Goal: Task Accomplishment & Management: Manage account settings

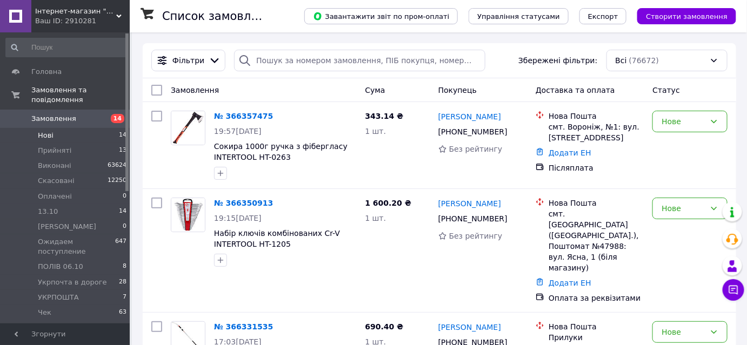
click at [57, 131] on li "Нові 14" at bounding box center [66, 135] width 133 height 15
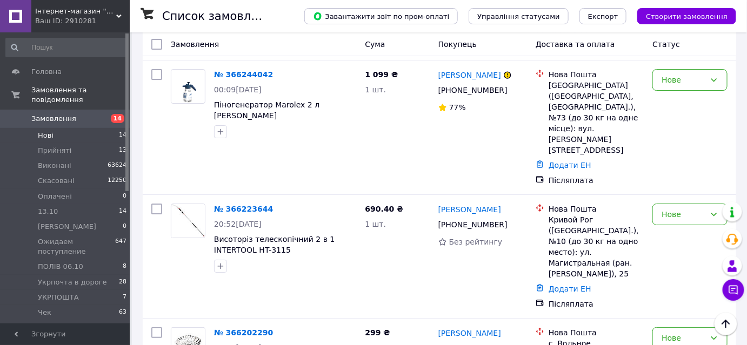
scroll to position [1214, 0]
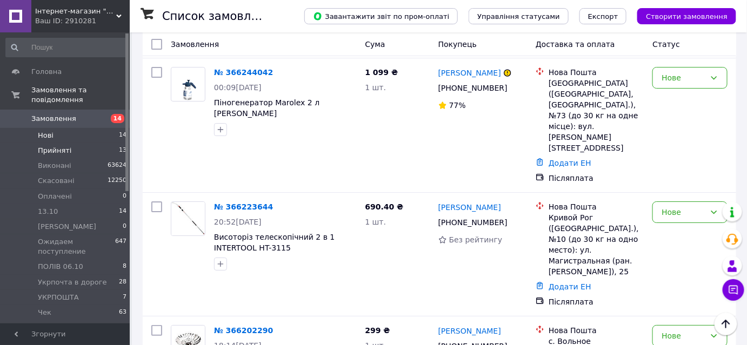
click at [50, 146] on span "Прийняті" at bounding box center [54, 151] width 33 height 10
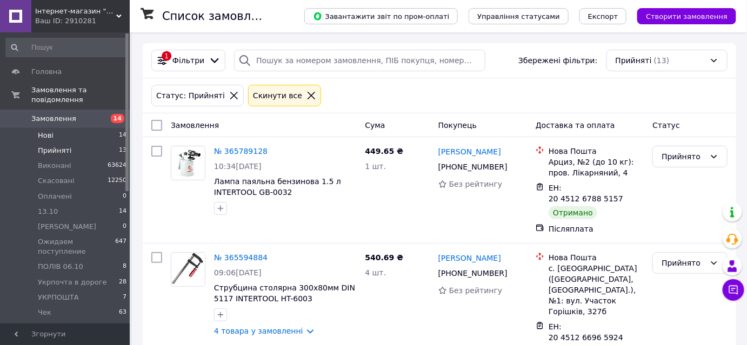
click at [50, 131] on span "Нові" at bounding box center [46, 136] width 16 height 10
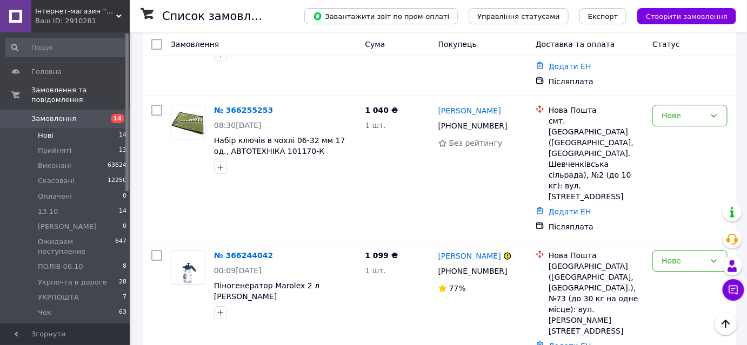
scroll to position [1214, 0]
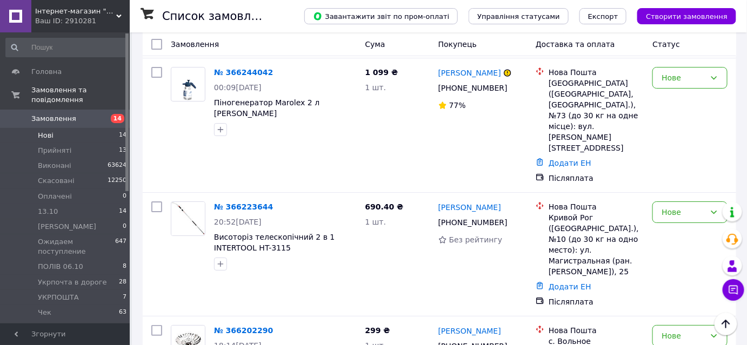
click at [56, 128] on li "Нові 14" at bounding box center [66, 135] width 133 height 15
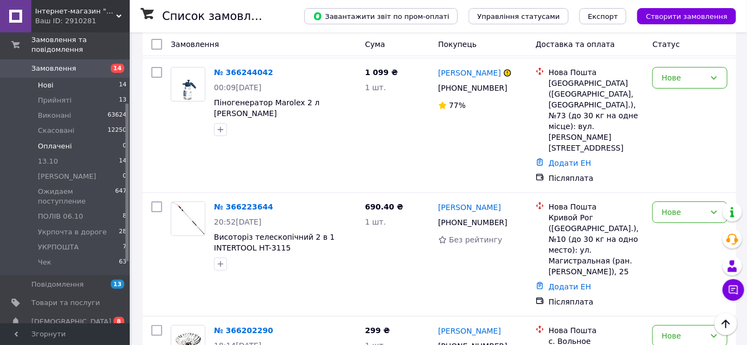
scroll to position [147, 0]
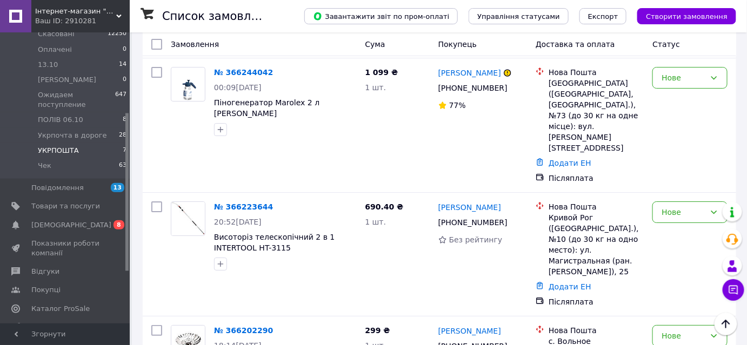
click at [49, 146] on span "УКРПОШТА" at bounding box center [58, 151] width 41 height 10
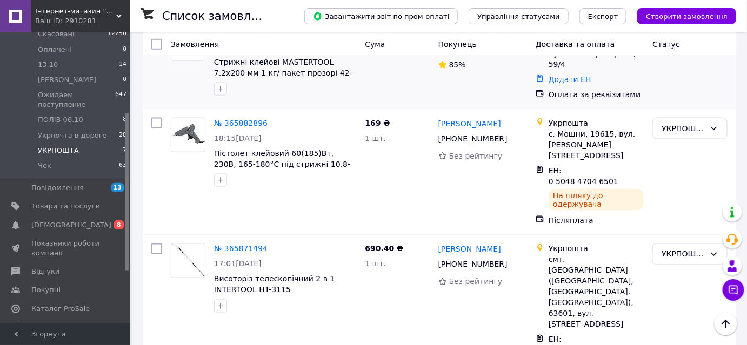
scroll to position [522, 0]
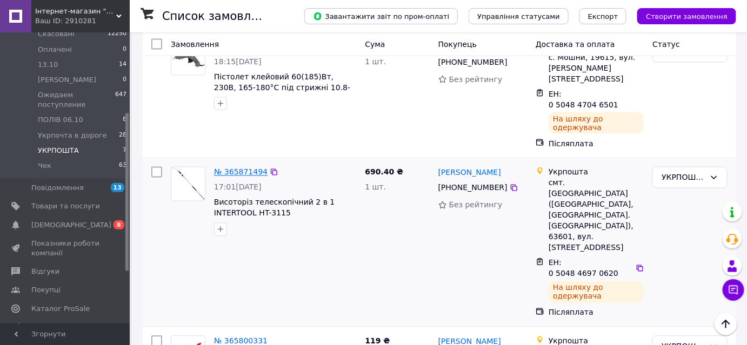
click at [229, 168] on link "№ 365871494" at bounding box center [240, 172] width 53 height 9
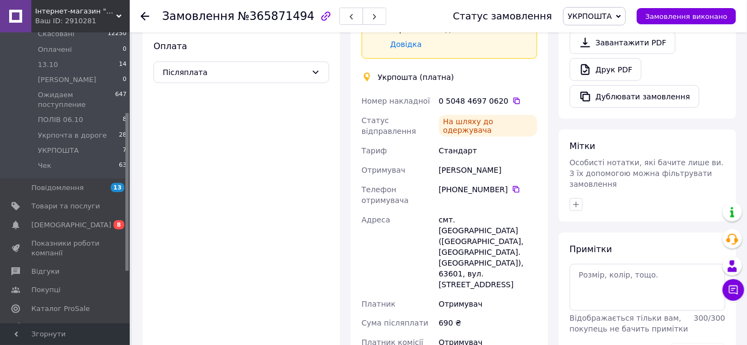
scroll to position [294, 0]
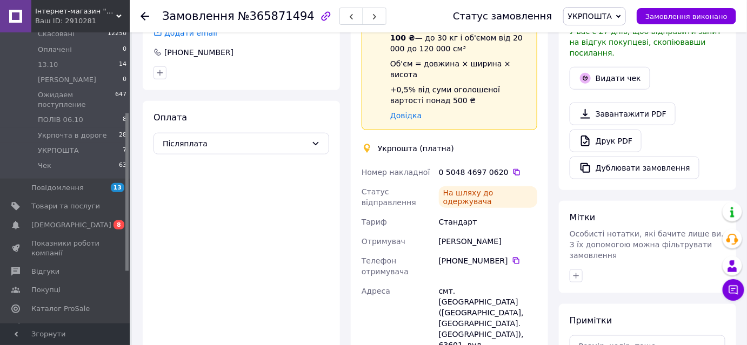
click at [605, 14] on span "УКРПОШТА" at bounding box center [590, 16] width 44 height 9
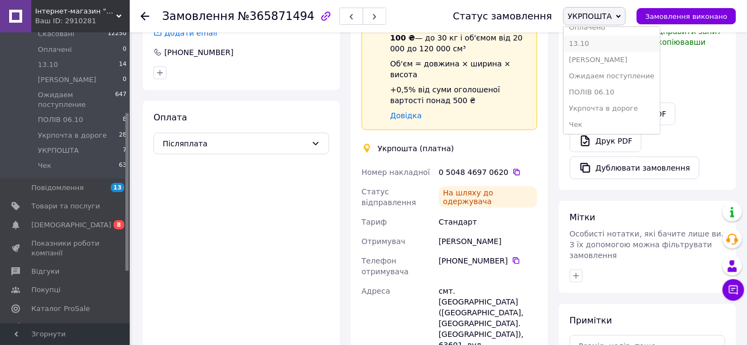
scroll to position [60, 0]
click at [621, 105] on li "Укрпочта в дороге" at bounding box center [611, 107] width 96 height 16
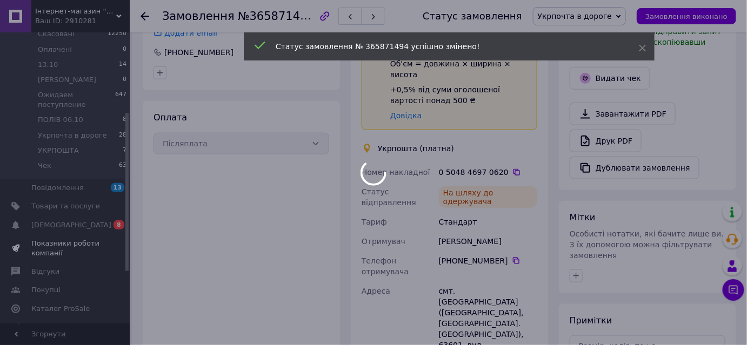
scroll to position [17, 0]
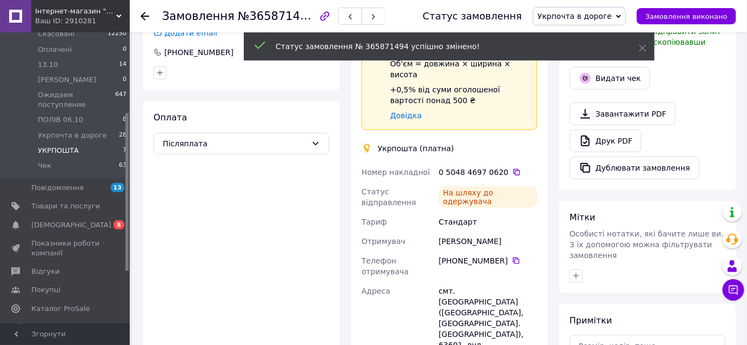
click at [79, 143] on li "УКРПОШТА 7" at bounding box center [66, 150] width 133 height 15
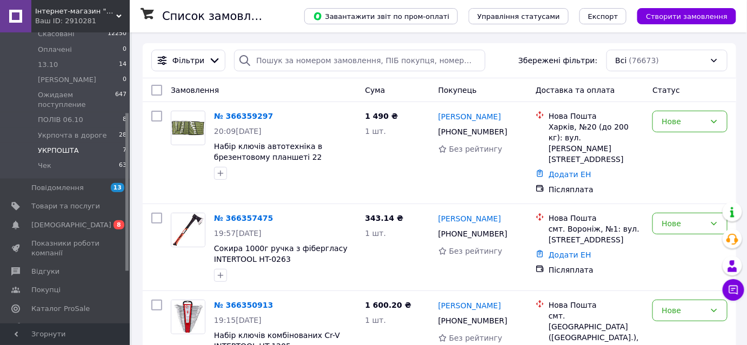
click at [79, 143] on li "УКРПОШТА 7" at bounding box center [66, 150] width 133 height 15
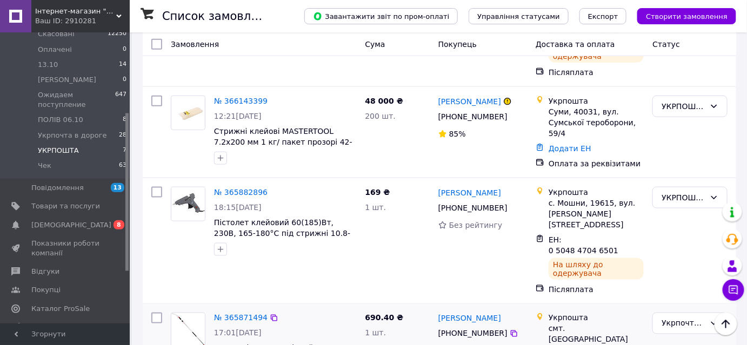
scroll to position [374, 0]
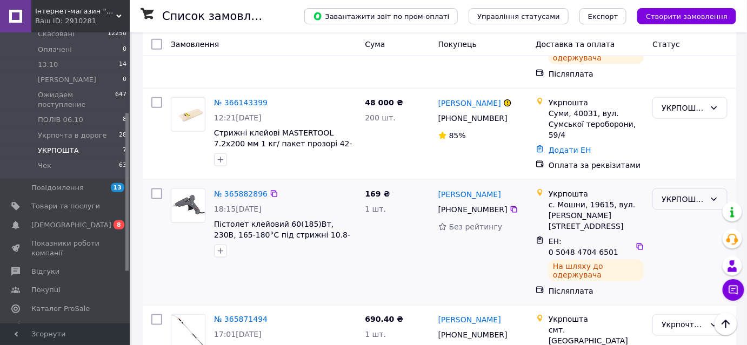
click at [671, 193] on div "УКРПОШТА" at bounding box center [683, 199] width 44 height 12
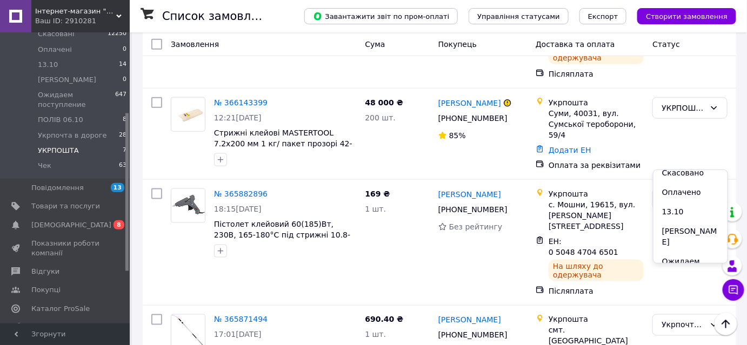
scroll to position [123, 0]
click at [680, 228] on li "Укрпочта в дороге" at bounding box center [690, 240] width 74 height 30
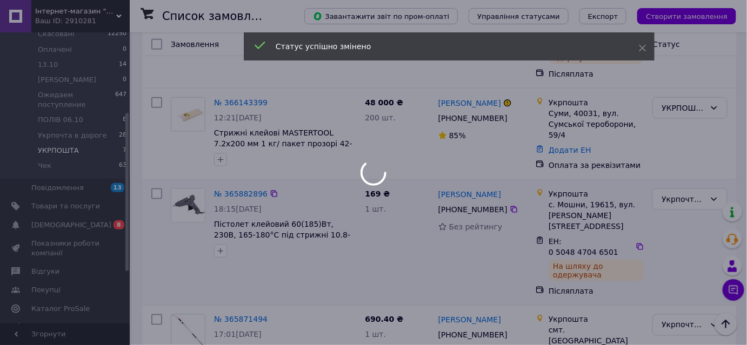
scroll to position [277, 0]
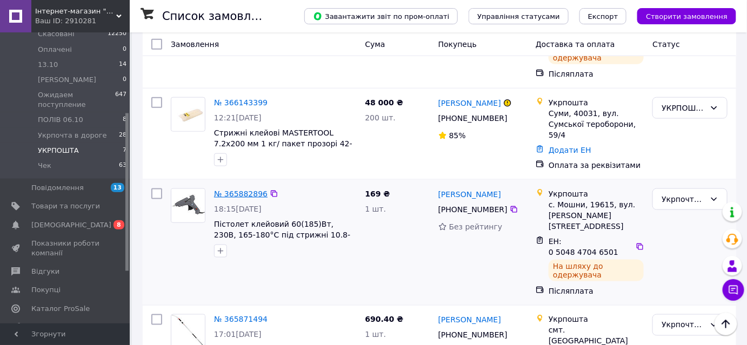
click at [248, 190] on link "№ 365882896" at bounding box center [240, 194] width 53 height 9
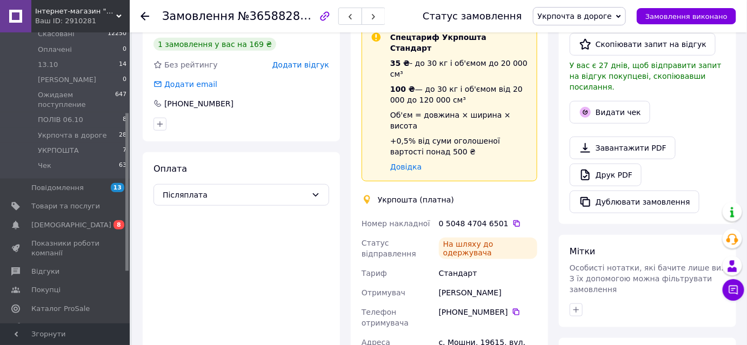
scroll to position [129, 0]
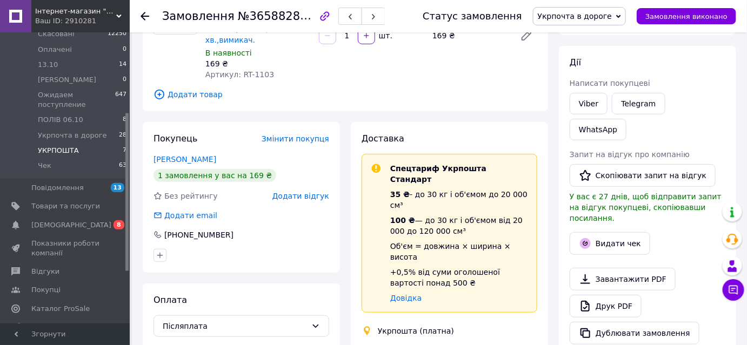
click at [63, 146] on span "УКРПОШТА" at bounding box center [58, 151] width 41 height 10
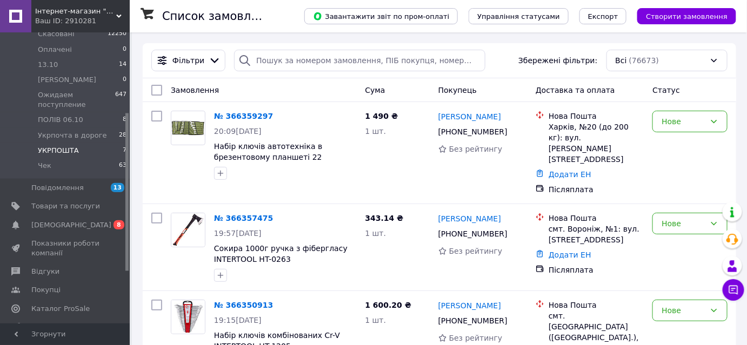
click at [65, 146] on span "УКРПОШТА" at bounding box center [58, 151] width 41 height 10
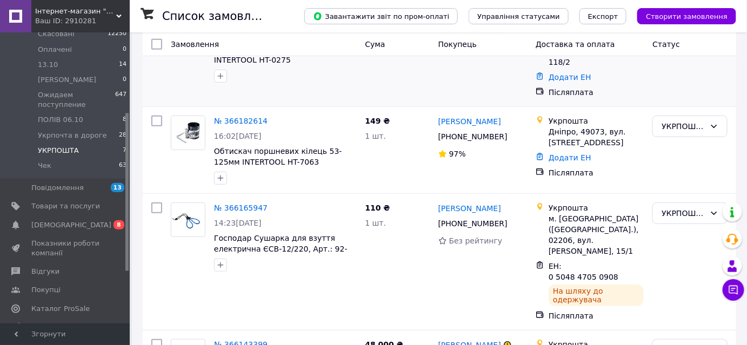
scroll to position [196, 0]
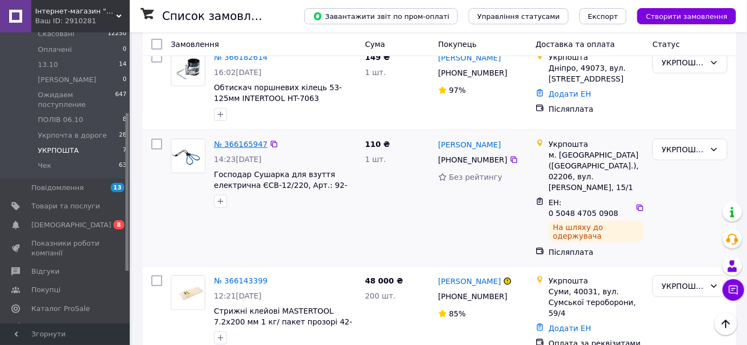
click at [239, 140] on link "№ 366165947" at bounding box center [240, 144] width 53 height 9
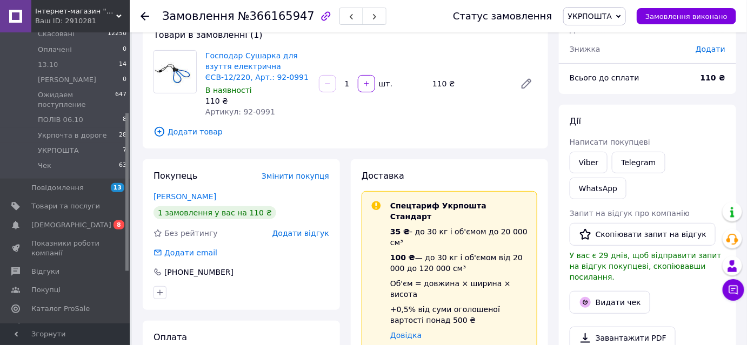
scroll to position [49, 0]
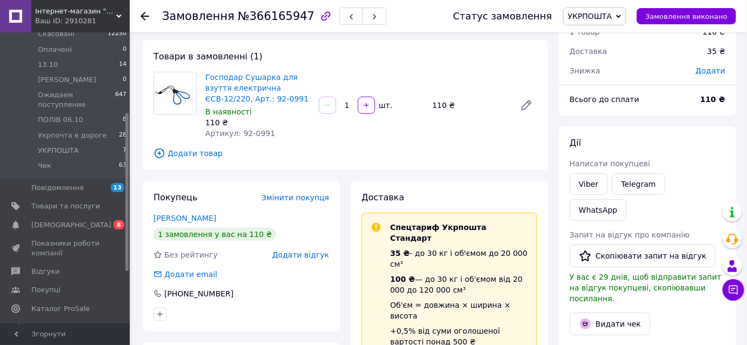
click at [592, 14] on span "УКРПОШТА" at bounding box center [590, 16] width 44 height 9
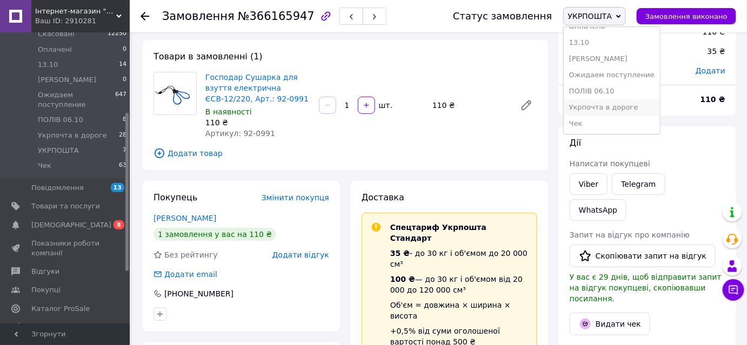
click at [597, 109] on li "Укрпочта в дороге" at bounding box center [611, 107] width 96 height 16
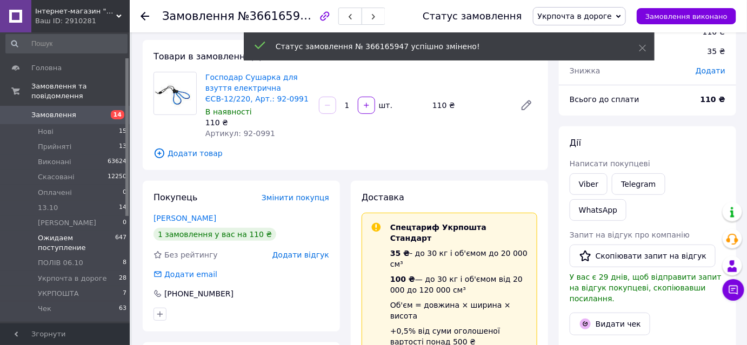
scroll to position [0, 0]
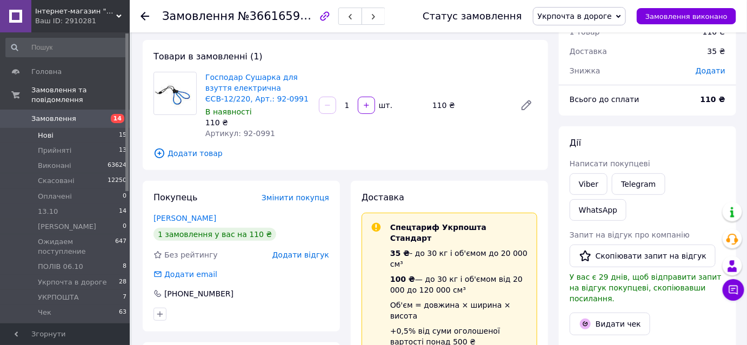
click at [59, 128] on li "Нові 15" at bounding box center [66, 135] width 133 height 15
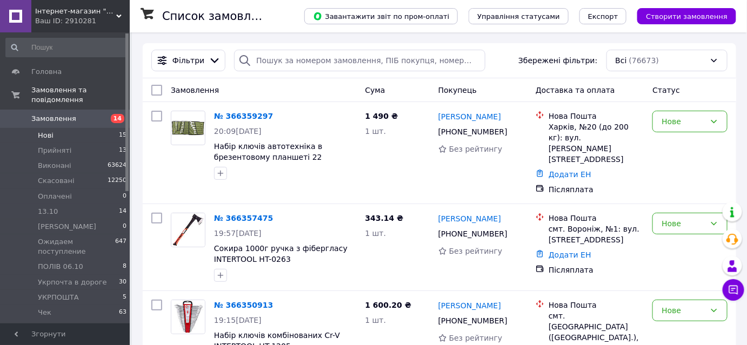
click at [59, 128] on li "Нові 15" at bounding box center [66, 135] width 133 height 15
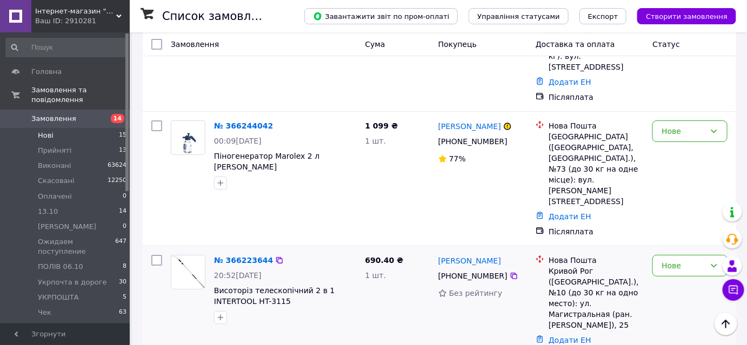
scroll to position [1301, 0]
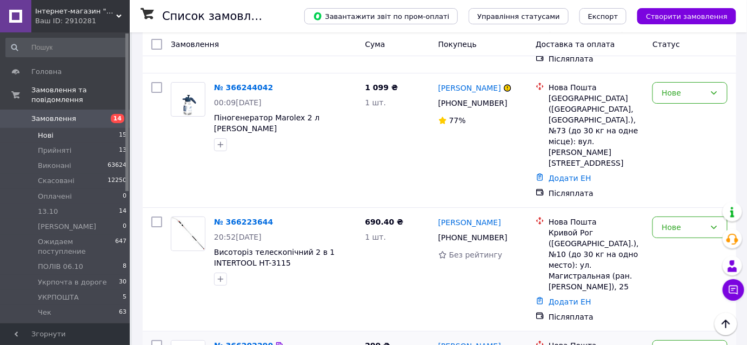
click at [226, 341] on link "№ 366202290" at bounding box center [243, 345] width 59 height 9
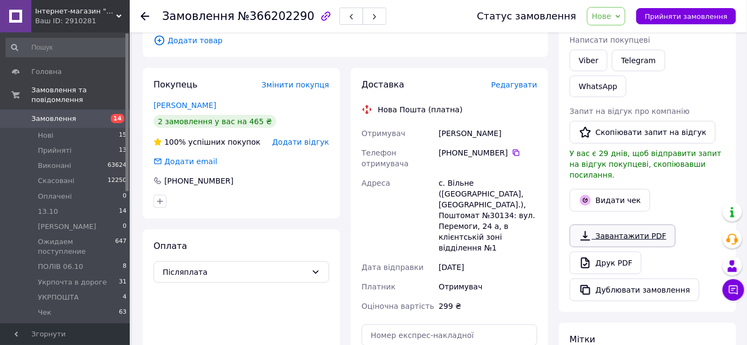
scroll to position [161, 0]
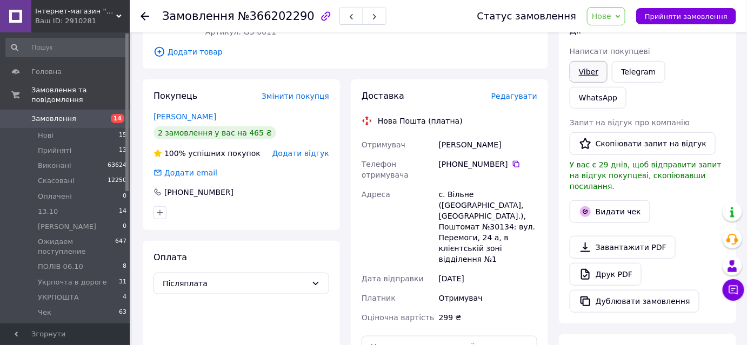
click at [589, 69] on link "Viber" at bounding box center [588, 72] width 38 height 22
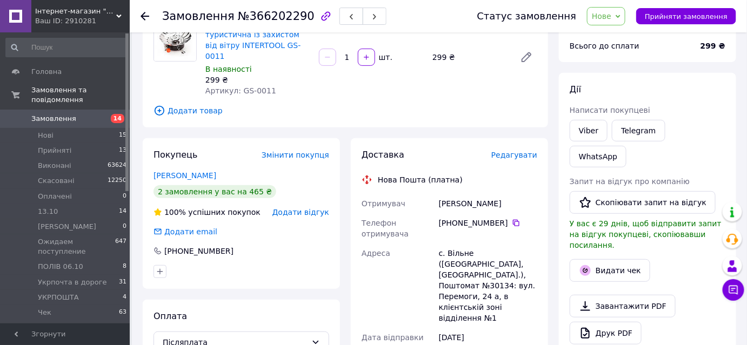
scroll to position [0, 0]
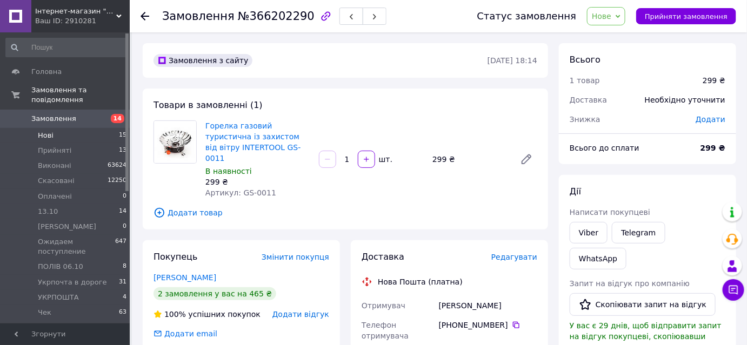
click at [73, 128] on li "Нові 15" at bounding box center [66, 135] width 133 height 15
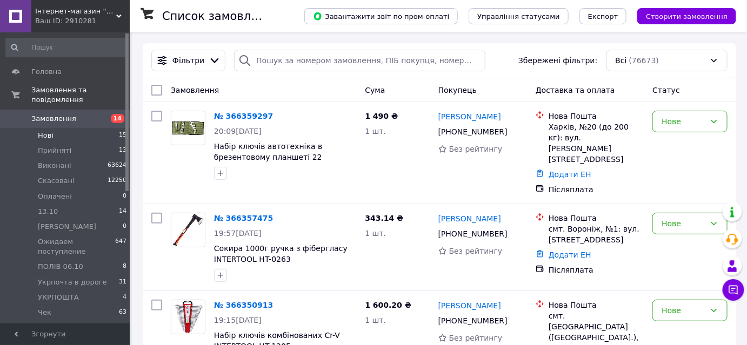
click at [78, 129] on li "Нові 15" at bounding box center [66, 135] width 133 height 15
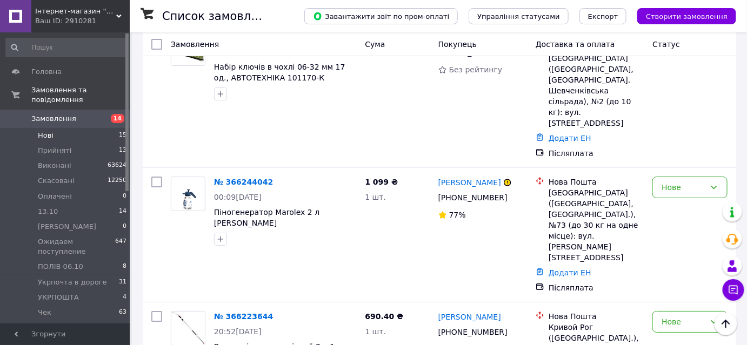
scroll to position [1301, 0]
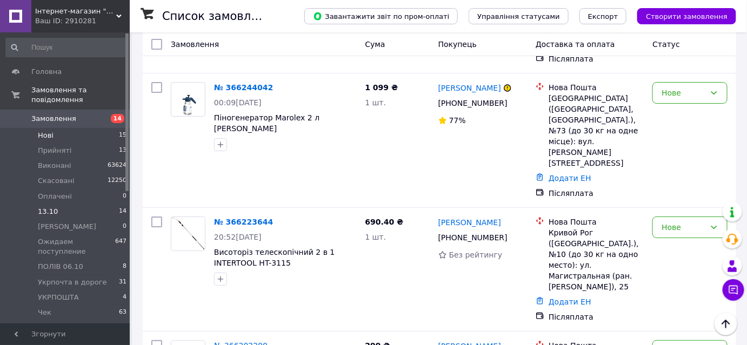
click at [102, 204] on li "13.10 14" at bounding box center [66, 211] width 133 height 15
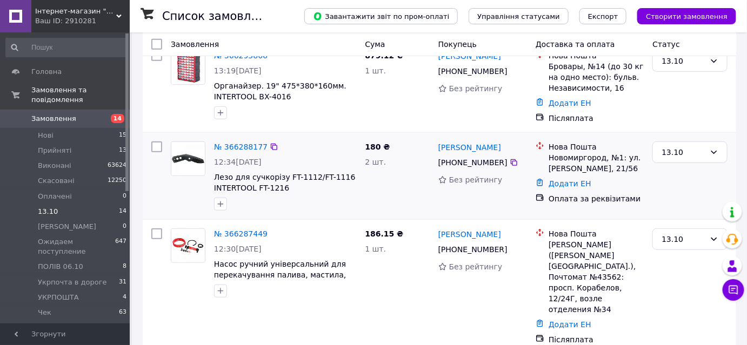
scroll to position [196, 0]
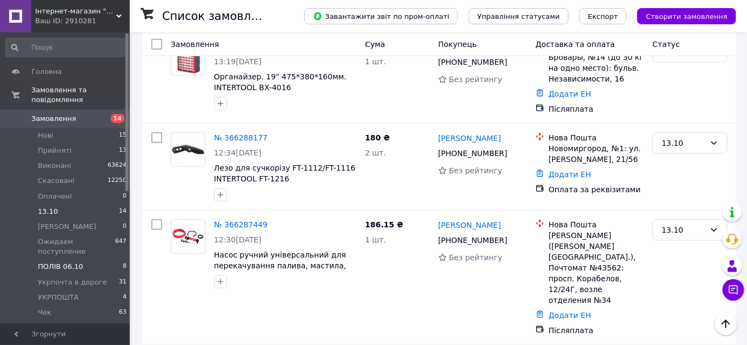
click at [77, 259] on li "ПОЛІВ 06.10 8" at bounding box center [66, 266] width 133 height 15
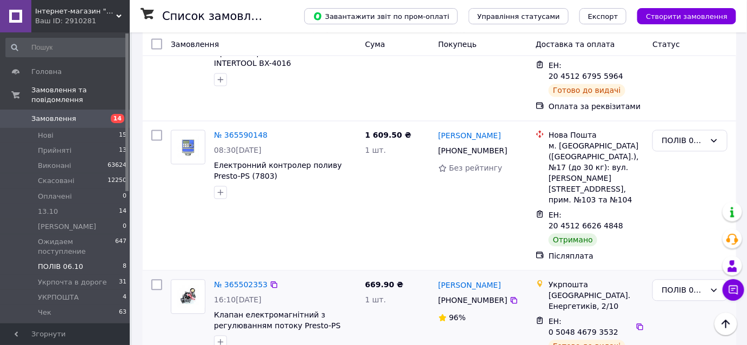
scroll to position [652, 0]
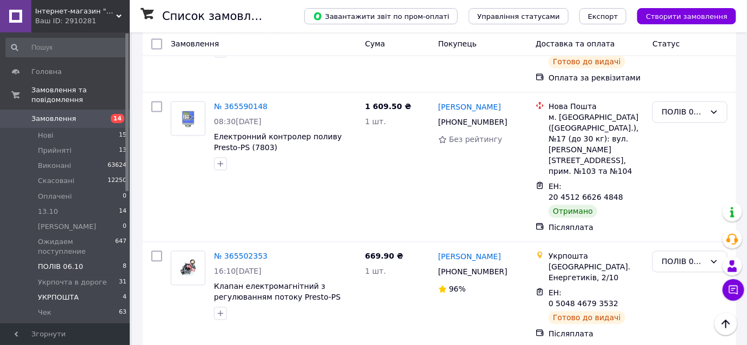
click at [66, 293] on span "УКРПОШТА" at bounding box center [58, 298] width 41 height 10
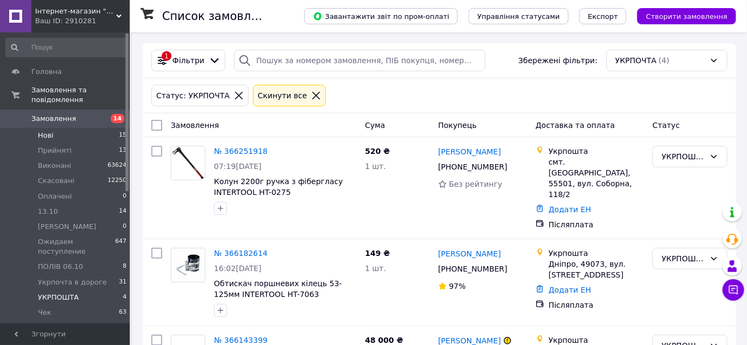
click at [53, 128] on li "Нові 15" at bounding box center [66, 135] width 133 height 15
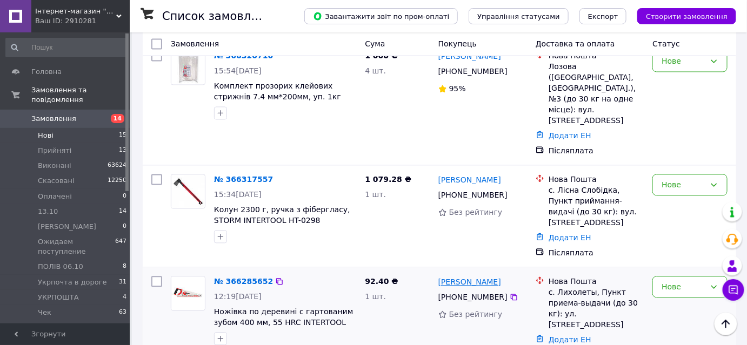
scroll to position [614, 0]
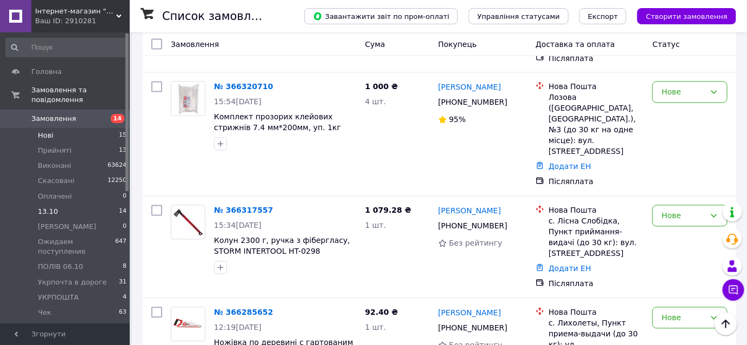
click at [104, 204] on li "13.10 14" at bounding box center [66, 211] width 133 height 15
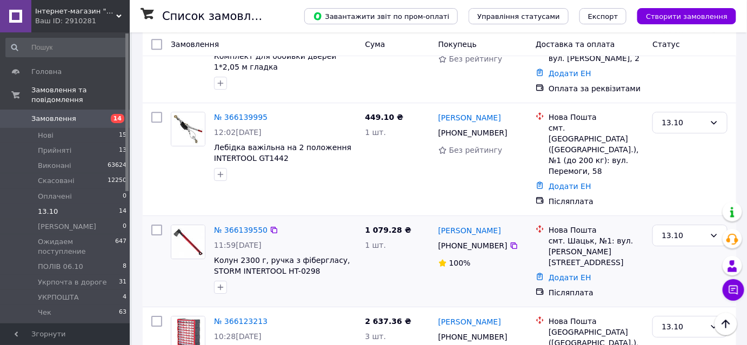
scroll to position [1098, 0]
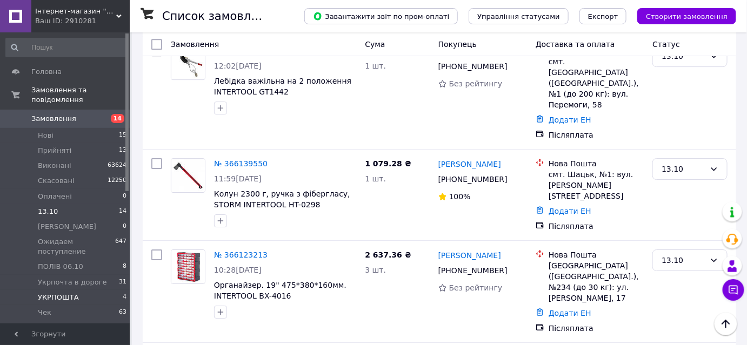
click at [61, 290] on li "УКРПОШТА 4" at bounding box center [66, 297] width 133 height 15
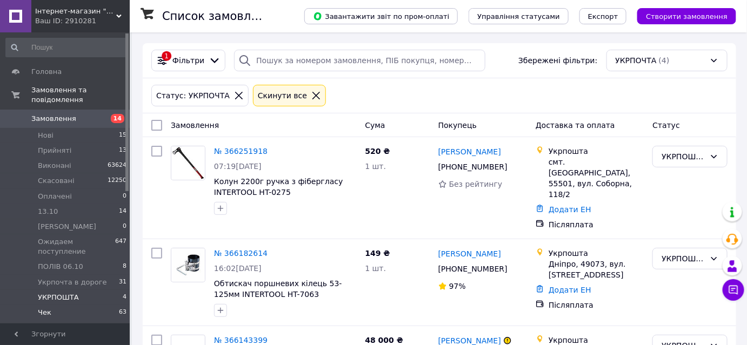
click at [71, 305] on li "Чек 63" at bounding box center [66, 315] width 133 height 21
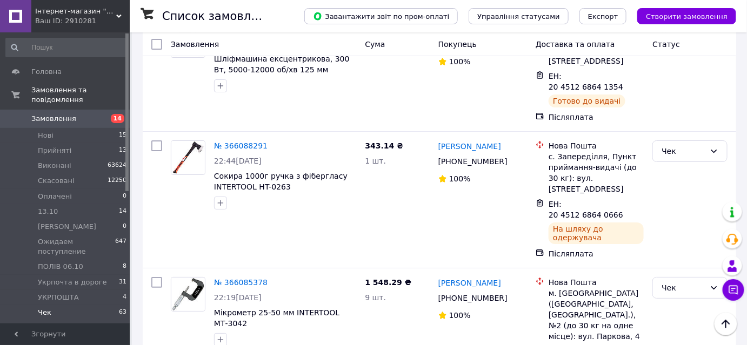
scroll to position [1375, 0]
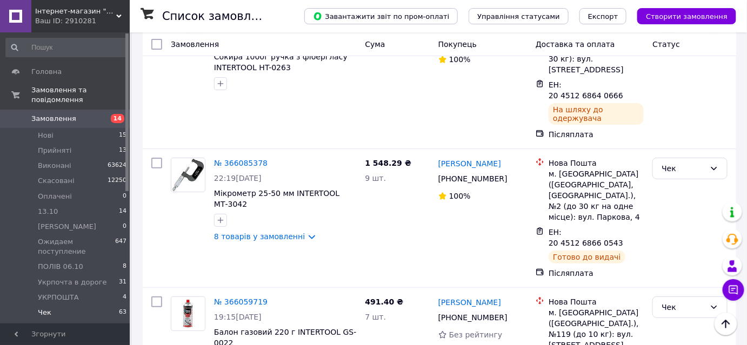
checkbox input "true"
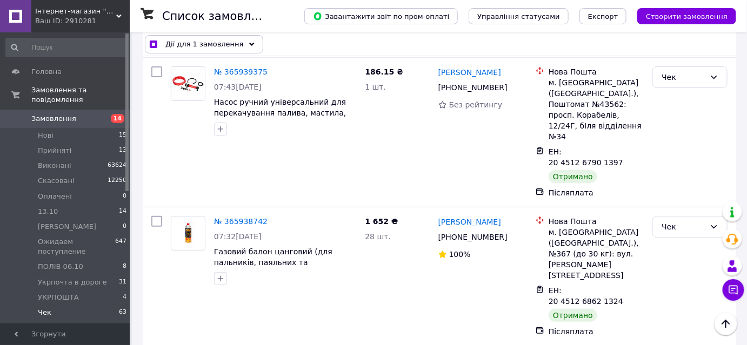
scroll to position [2848, 0]
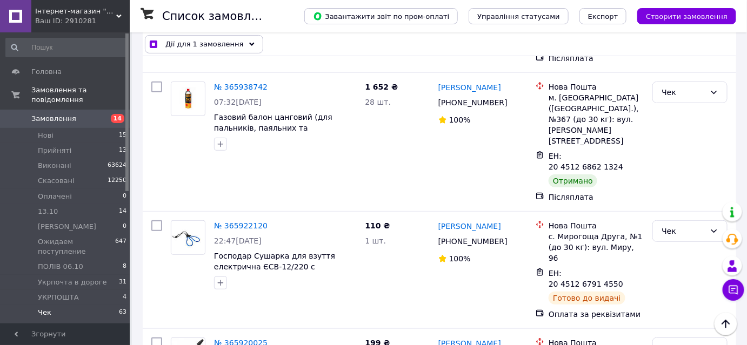
checkbox input "true"
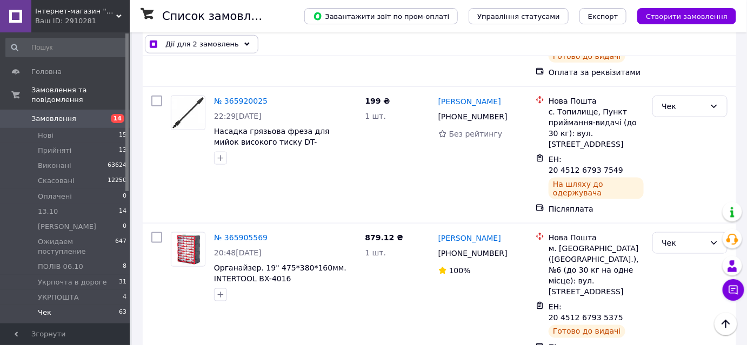
scroll to position [3192, 0]
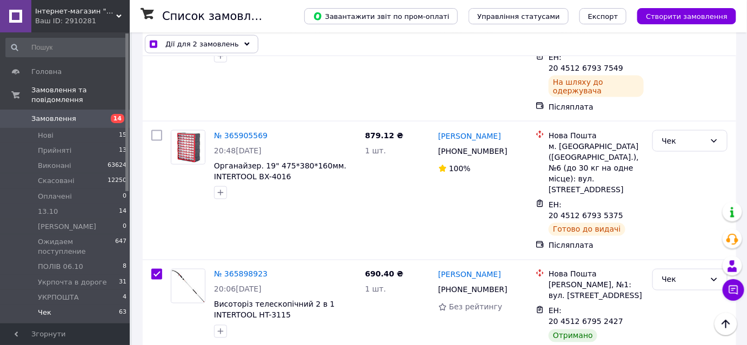
checkbox input "true"
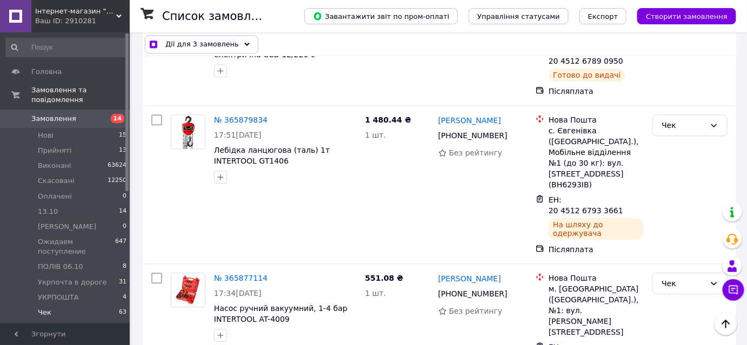
scroll to position [3535, 0]
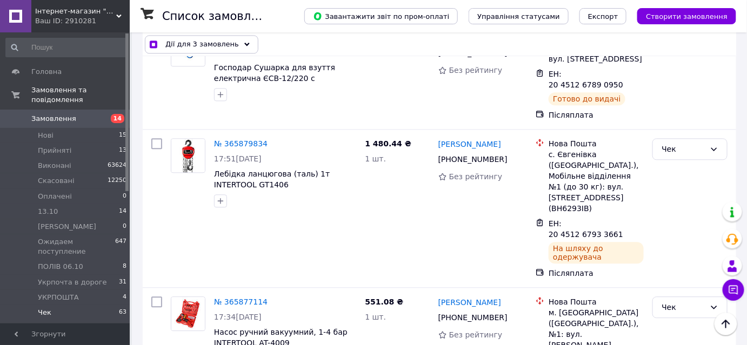
checkbox input "true"
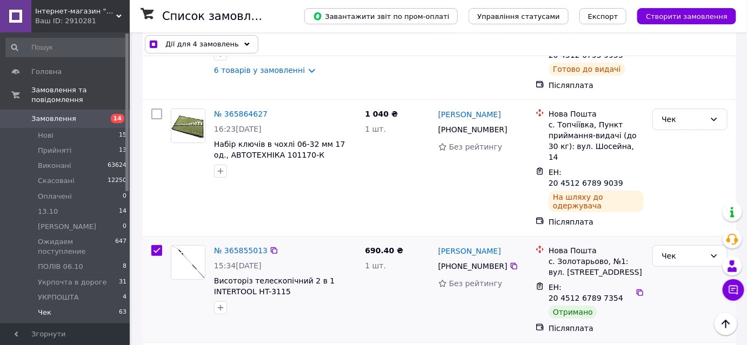
scroll to position [4026, 0]
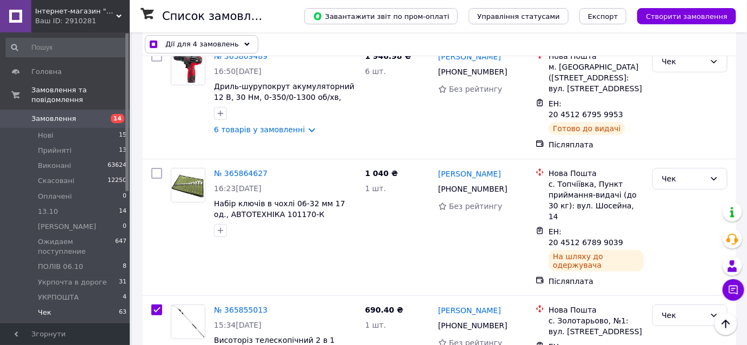
checkbox input "true"
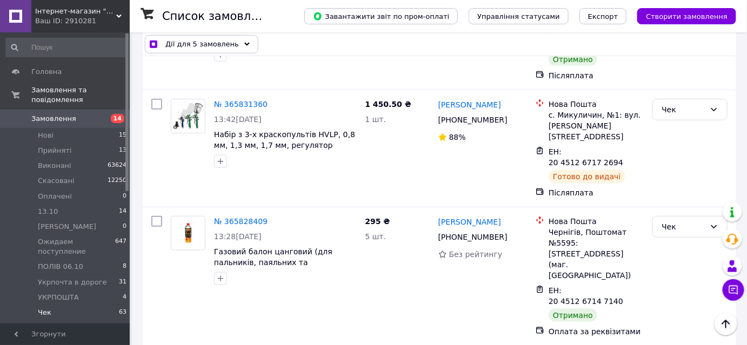
scroll to position [4272, 0]
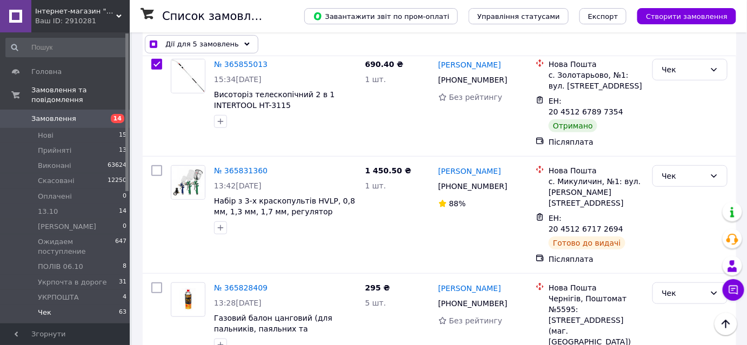
checkbox input "true"
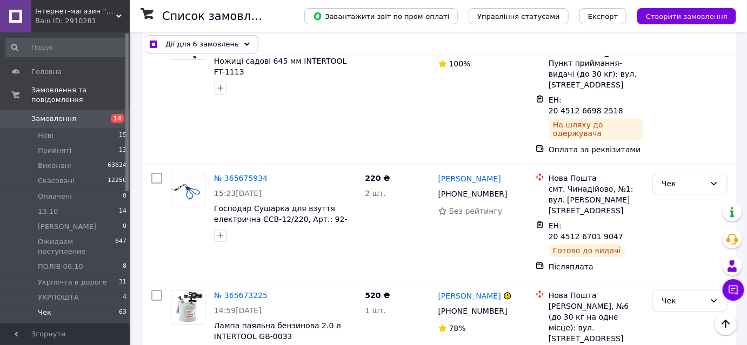
scroll to position [5303, 0]
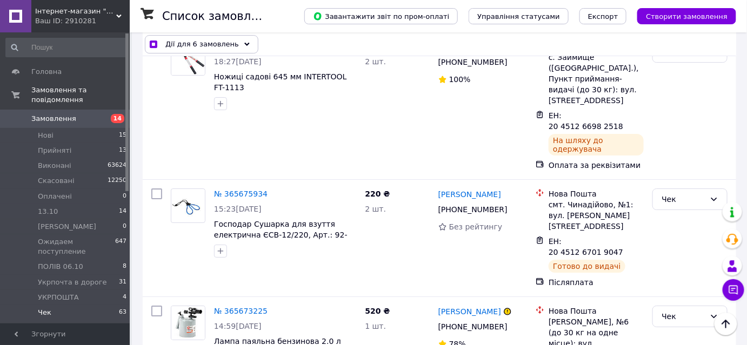
checkbox input "true"
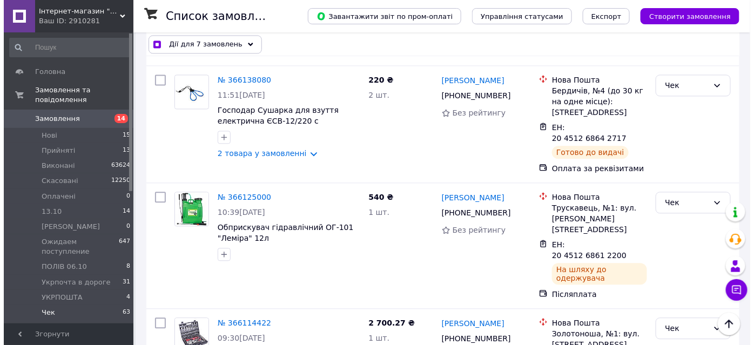
scroll to position [0, 0]
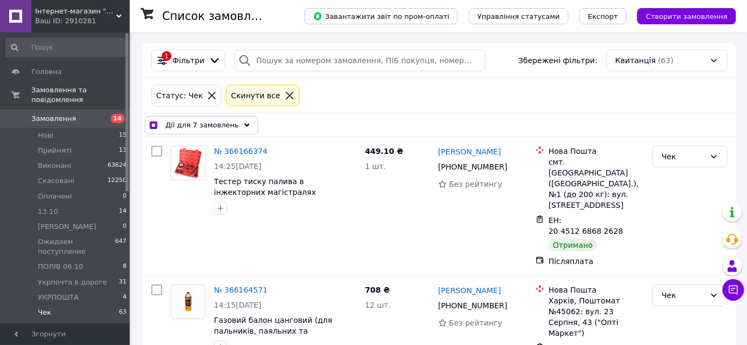
click at [199, 123] on span "Дії для 7 замовлень" at bounding box center [201, 125] width 73 height 11
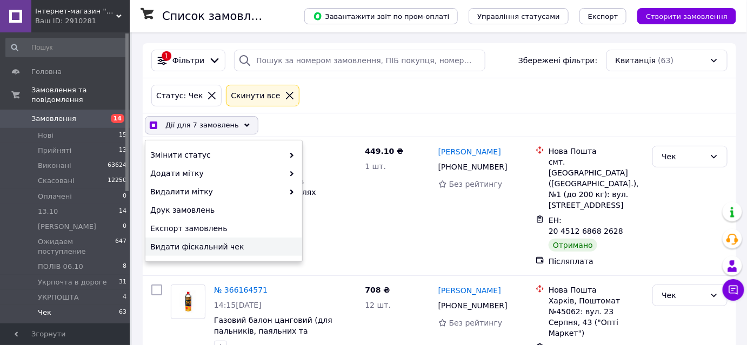
click at [189, 240] on div "Видати фіскальний чек" at bounding box center [223, 247] width 157 height 18
checkbox input "true"
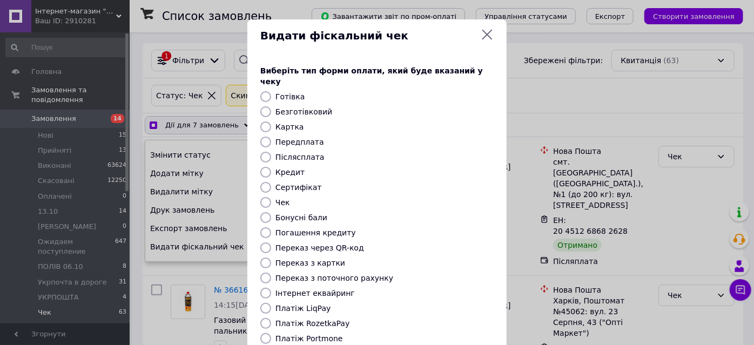
click at [264, 152] on input "Післясплата" at bounding box center [265, 157] width 11 height 11
radio input "true"
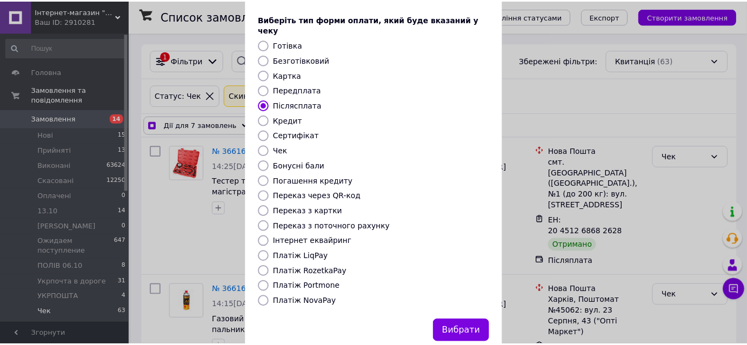
scroll to position [71, 0]
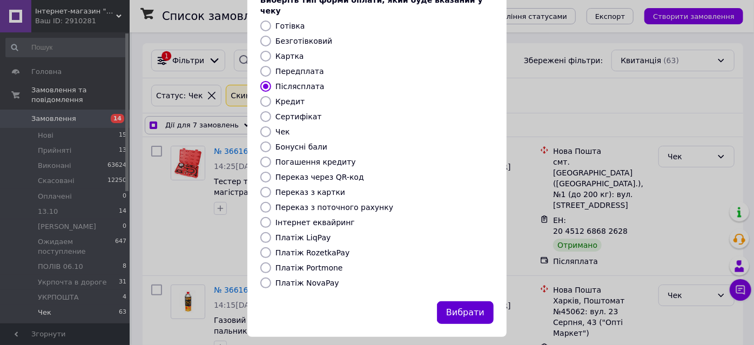
click at [475, 301] on button "Вибрати" at bounding box center [465, 312] width 57 height 23
checkbox input "true"
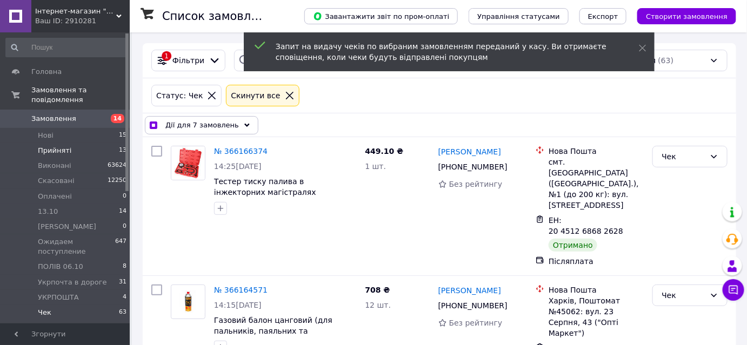
click at [58, 146] on span "Прийняті" at bounding box center [54, 151] width 33 height 10
checkbox input "false"
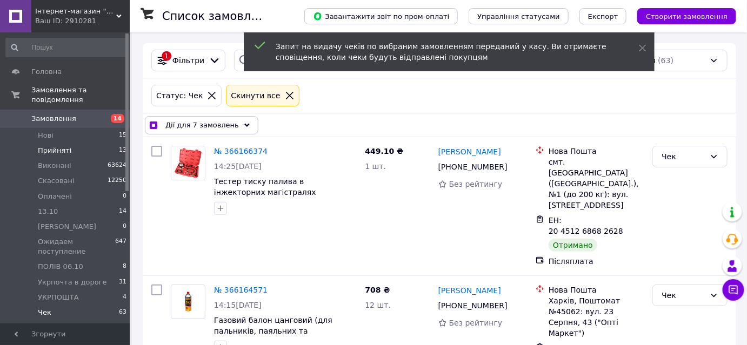
checkbox input "false"
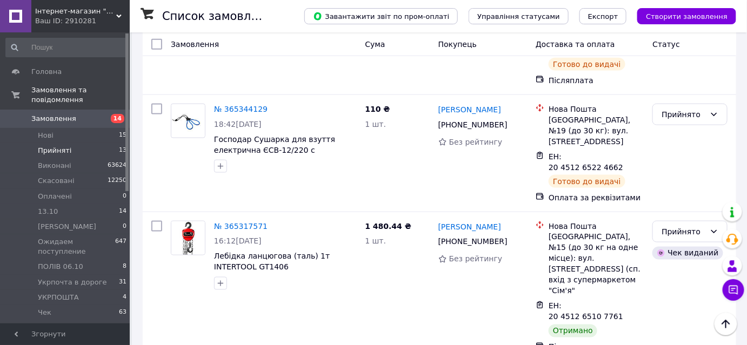
scroll to position [442, 0]
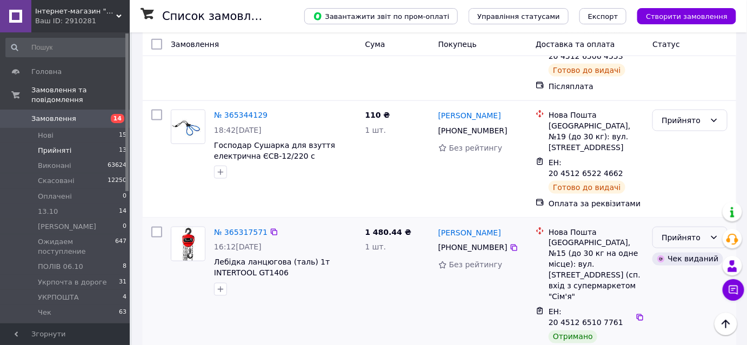
click at [687, 232] on div "Прийнято" at bounding box center [683, 238] width 44 height 12
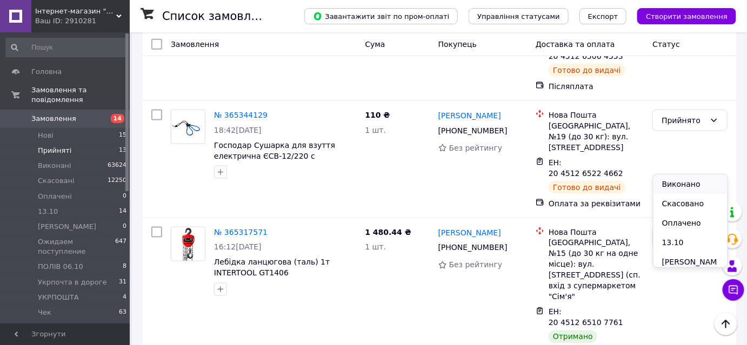
click at [682, 181] on li "Виконано" at bounding box center [690, 183] width 74 height 19
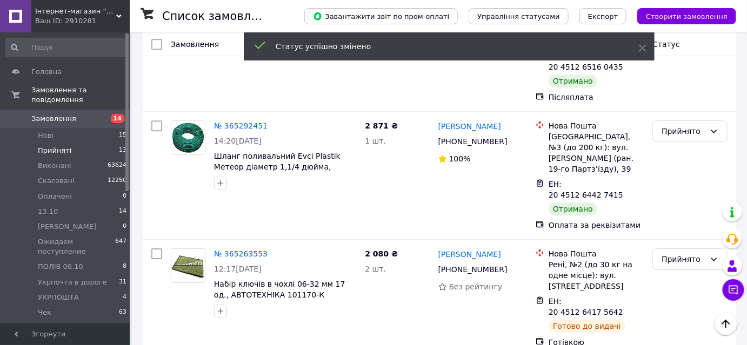
scroll to position [1031, 0]
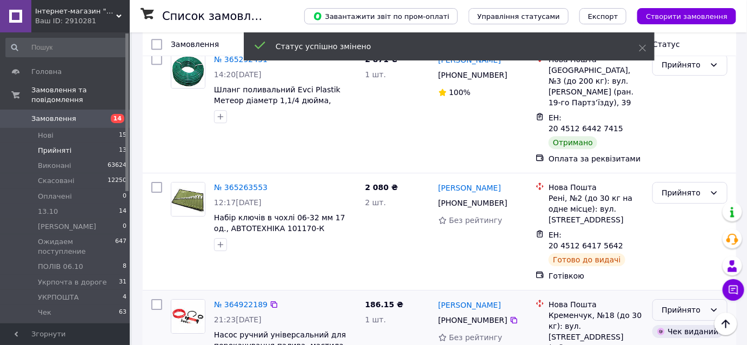
click at [675, 304] on div "Прийнято" at bounding box center [683, 310] width 44 height 12
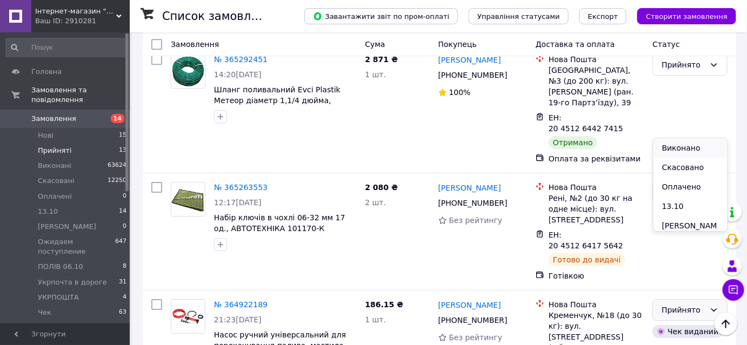
click at [676, 146] on li "Виконано" at bounding box center [690, 147] width 74 height 19
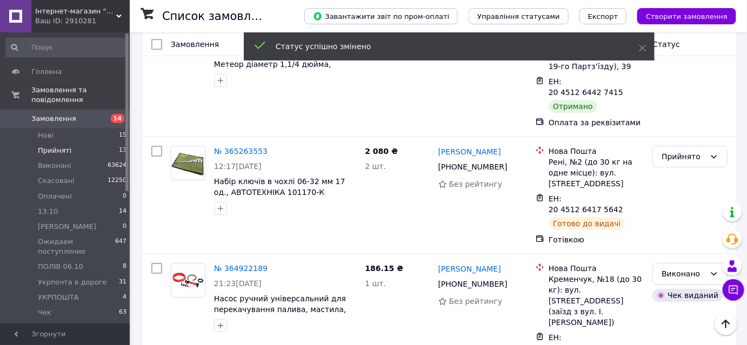
scroll to position [1065, 0]
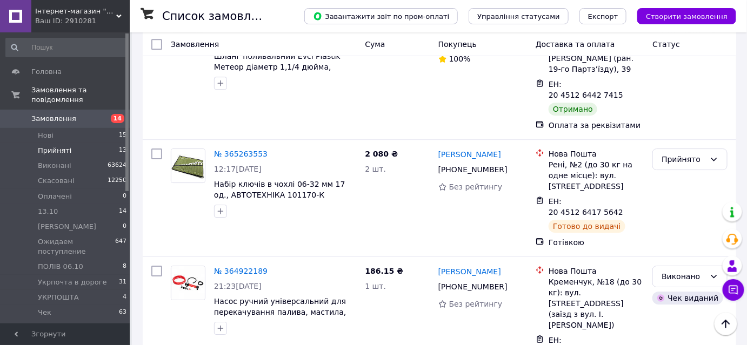
click at [676, 219] on li "Виконано" at bounding box center [690, 220] width 74 height 19
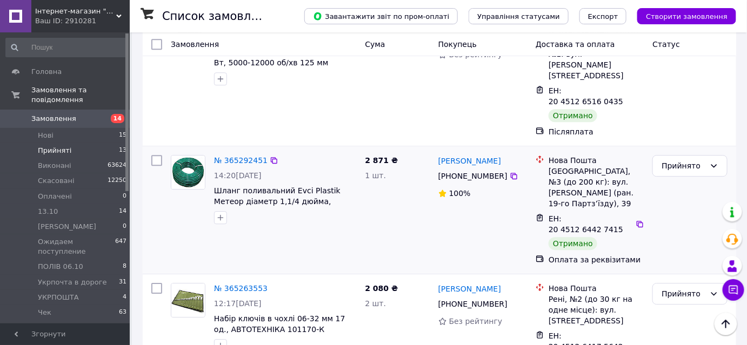
scroll to position [819, 0]
